Goal: Task Accomplishment & Management: Complete application form

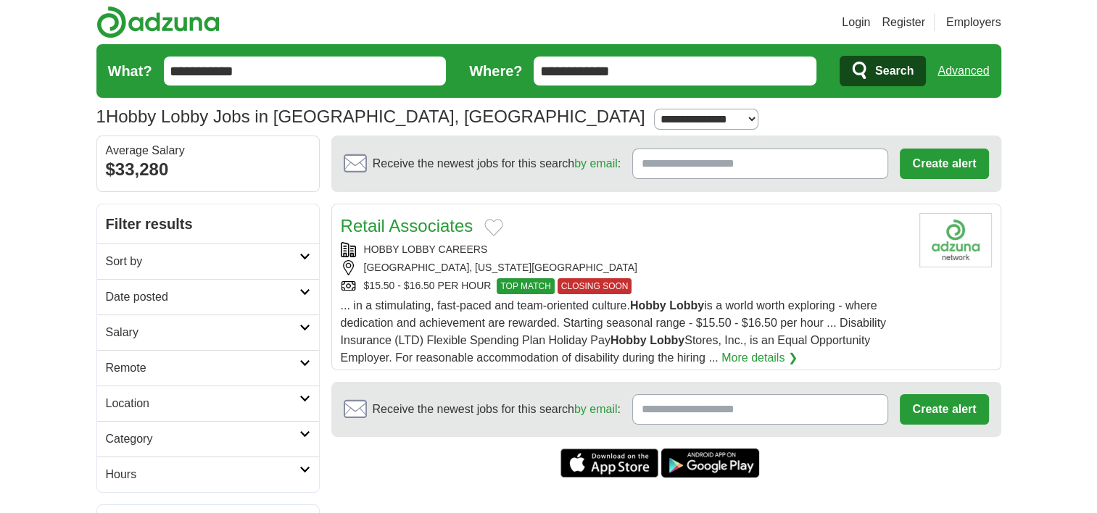
scroll to position [72, 0]
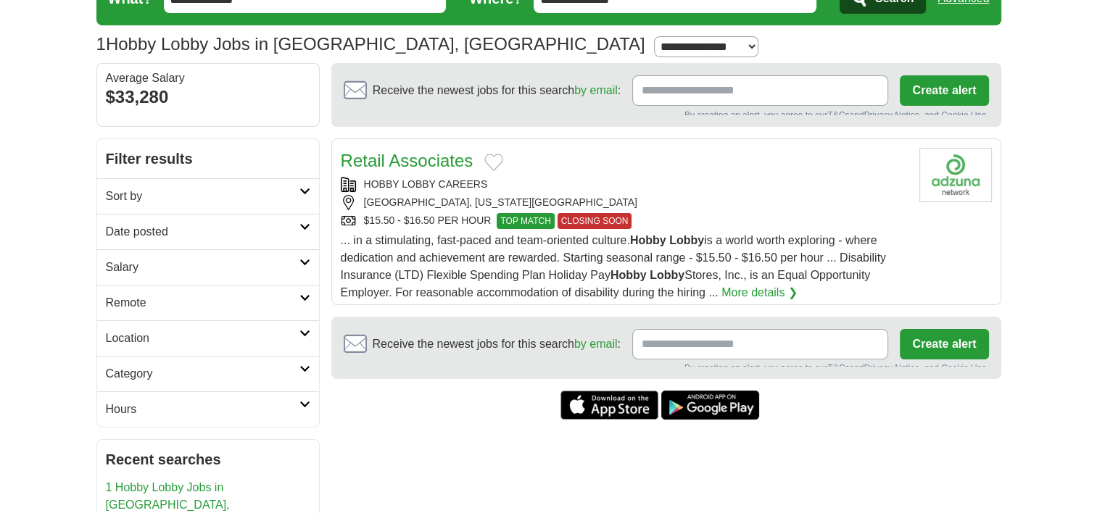
click at [696, 94] on input "Receive the newest jobs for this search by email :" at bounding box center [760, 90] width 256 height 30
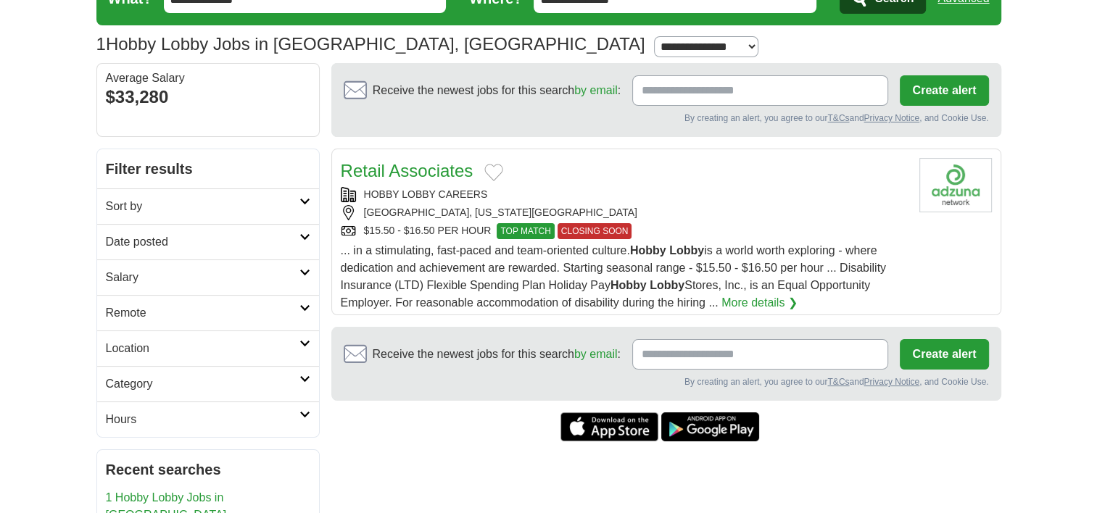
type input "**********"
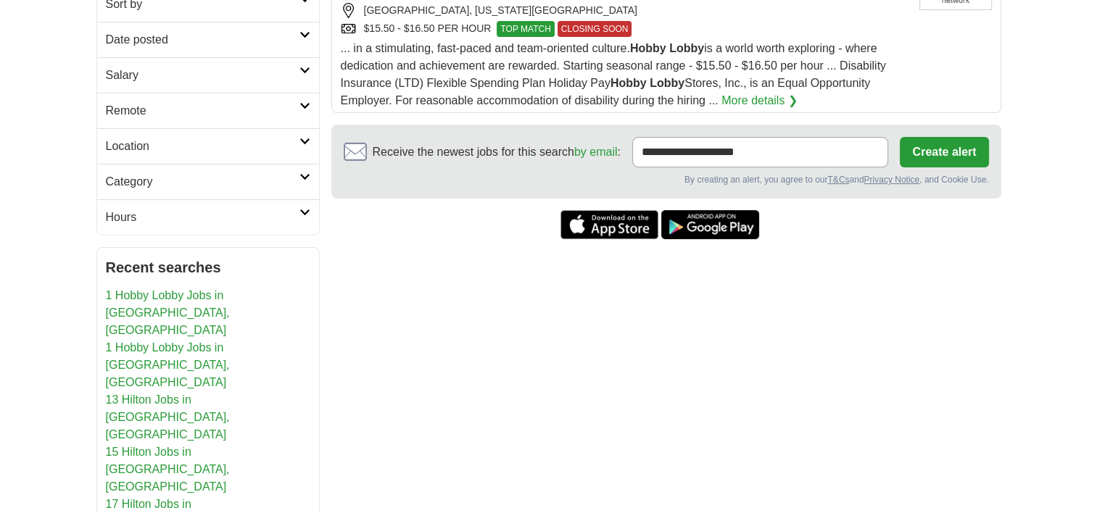
scroll to position [202, 0]
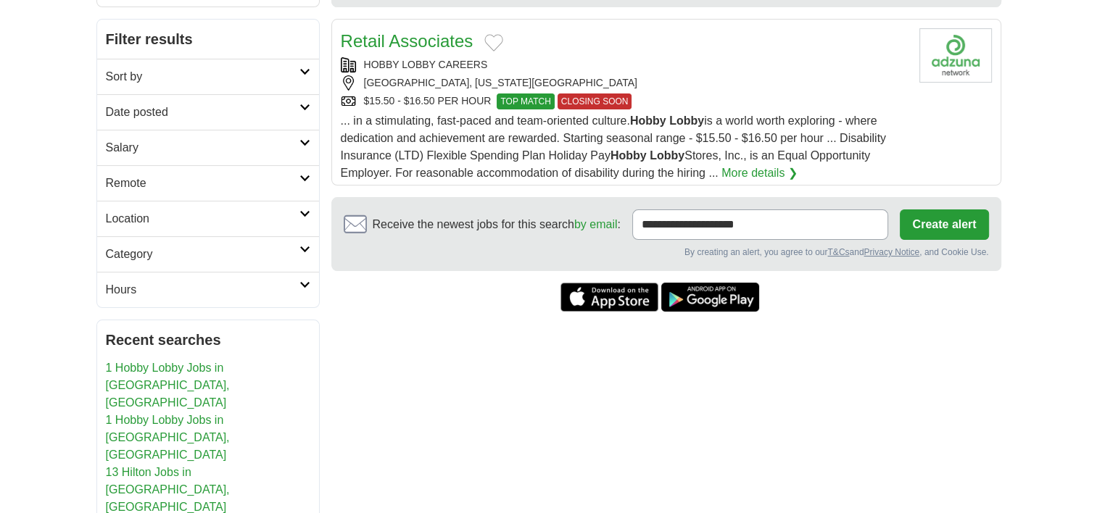
drag, startPoint x: 921, startPoint y: 215, endPoint x: 909, endPoint y: 215, distance: 11.6
click at [920, 215] on button "Create alert" at bounding box center [944, 224] width 88 height 30
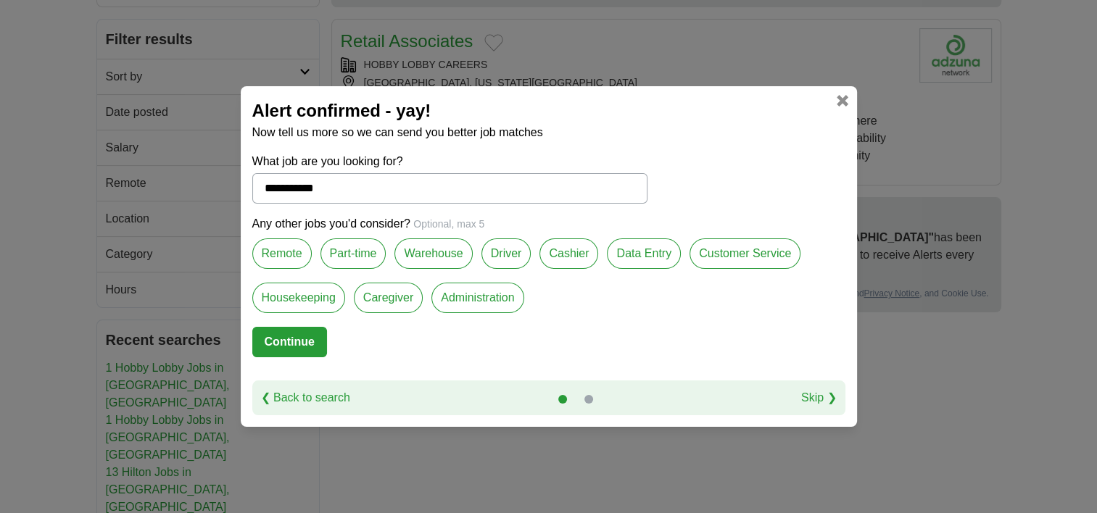
click at [302, 241] on label "Remote" at bounding box center [281, 253] width 59 height 30
click at [366, 249] on label "Part-time" at bounding box center [353, 253] width 66 height 30
click at [568, 252] on label "Cashier" at bounding box center [568, 253] width 59 height 30
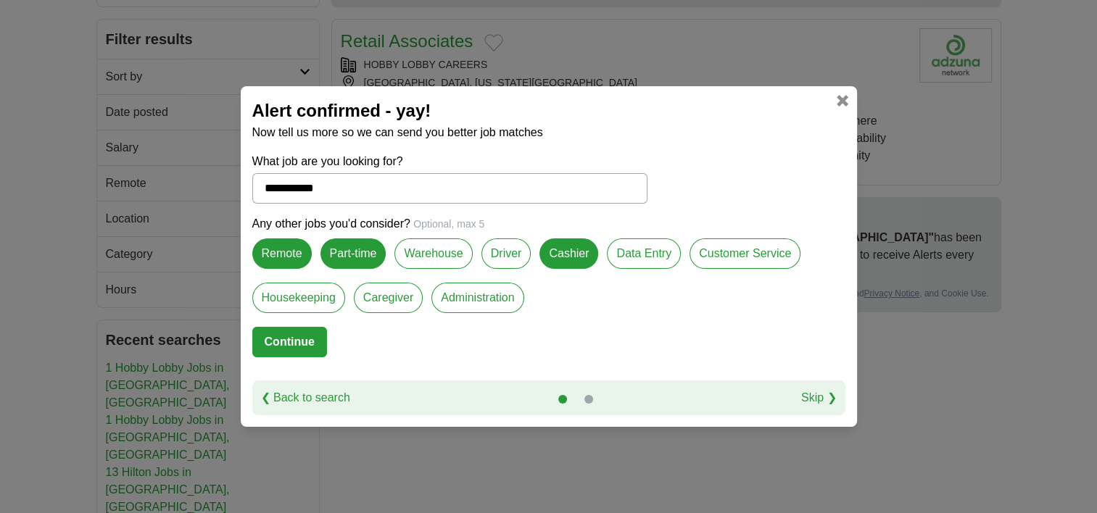
click at [626, 253] on label "Data Entry" at bounding box center [644, 253] width 74 height 30
click at [730, 247] on label "Customer Service" at bounding box center [744, 253] width 111 height 30
drag, startPoint x: 462, startPoint y: 299, endPoint x: 470, endPoint y: 294, distance: 9.5
click at [462, 299] on label "Administration" at bounding box center [477, 298] width 92 height 30
click at [283, 339] on button "Continue" at bounding box center [289, 342] width 75 height 30
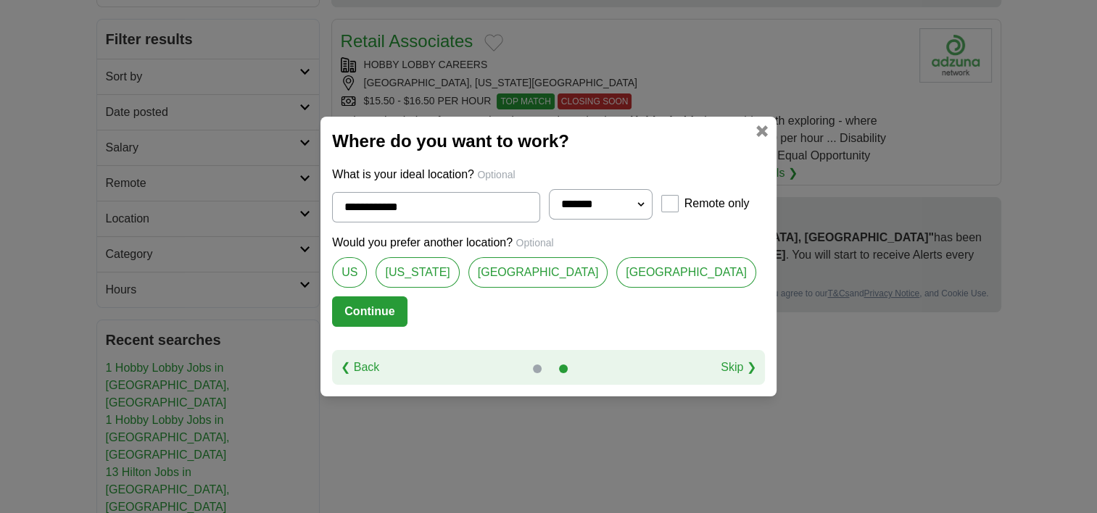
click at [431, 270] on link "[US_STATE]" at bounding box center [416, 272] width 83 height 30
type input "********"
click at [380, 315] on button "Continue" at bounding box center [369, 311] width 75 height 30
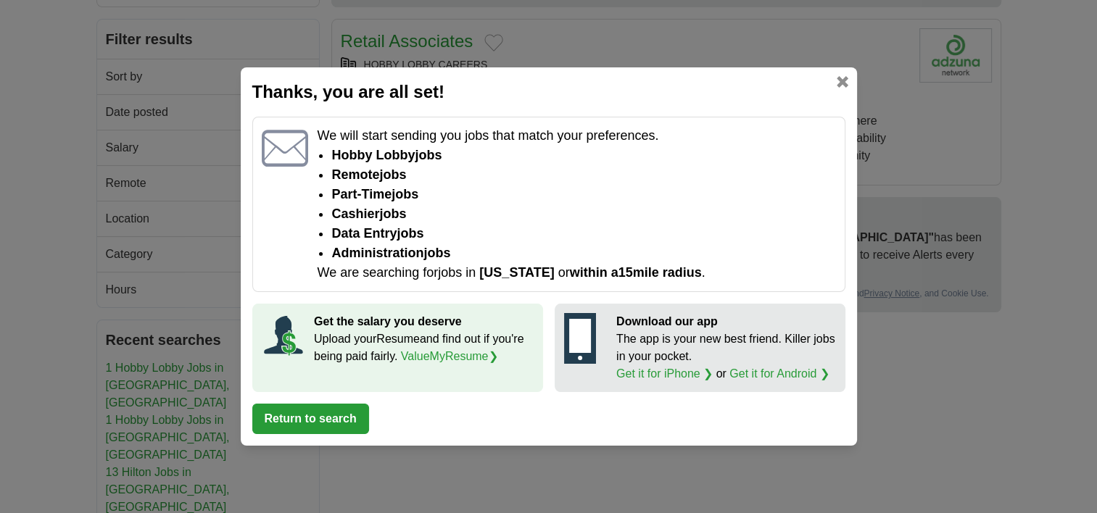
click at [837, 81] on link at bounding box center [843, 82] width 12 height 12
